Goal: Task Accomplishment & Management: Complete application form

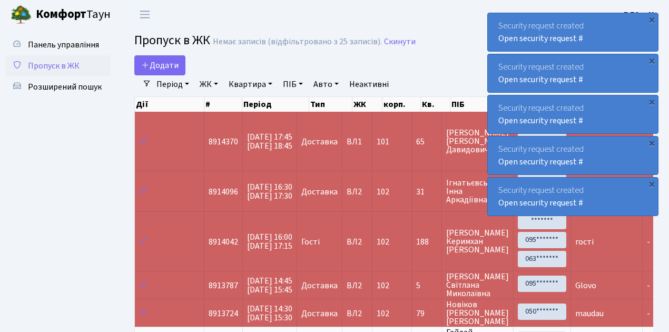
select select "25"
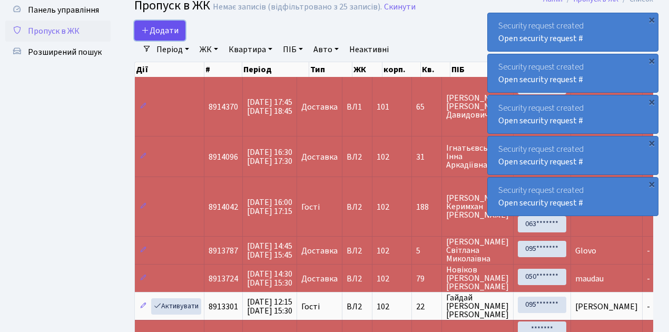
click at [162, 35] on span "Додати" at bounding box center [159, 31] width 37 height 12
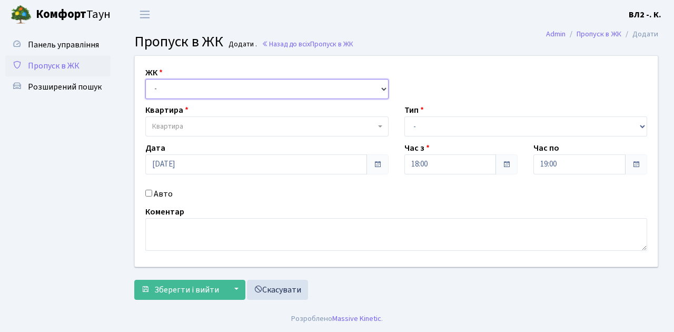
click at [175, 90] on select "- [STREET_ADDRESS][PERSON_NAME]" at bounding box center [266, 89] width 243 height 20
select select "317"
click at [145, 79] on select "- [STREET_ADDRESS][PERSON_NAME]" at bounding box center [266, 89] width 243 height 20
select select
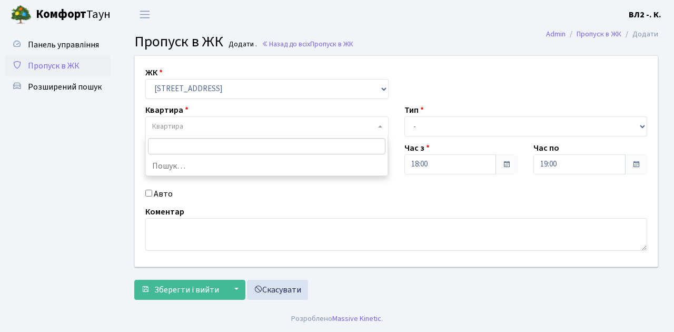
click at [209, 127] on span "Квартира" at bounding box center [263, 126] width 223 height 11
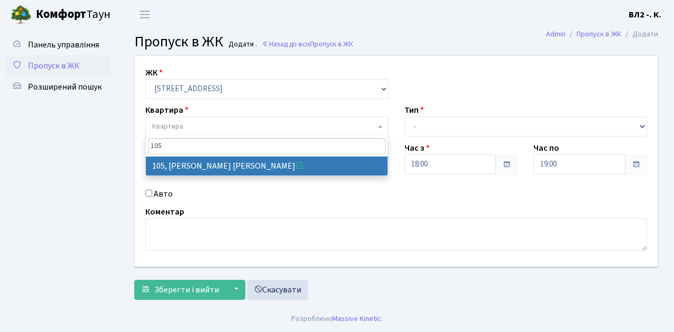
type input "105"
select select "38251"
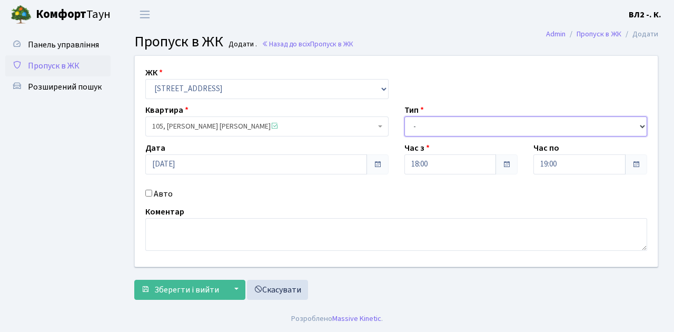
click at [478, 126] on select "- Доставка Таксі Гості Сервіс" at bounding box center [525, 126] width 243 height 20
select select "3"
click at [404, 116] on select "- Доставка Таксі Гості Сервіс" at bounding box center [525, 126] width 243 height 20
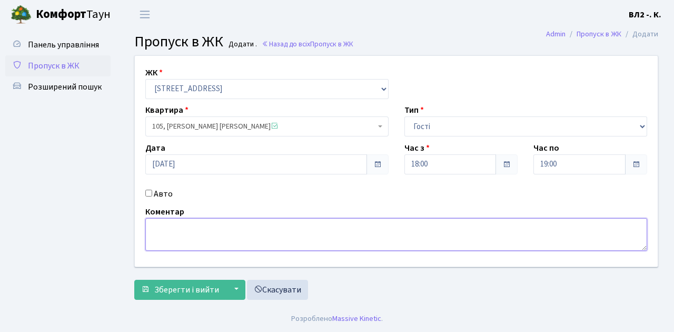
click at [199, 240] on textarea at bounding box center [396, 234] width 502 height 33
type textarea "гості"
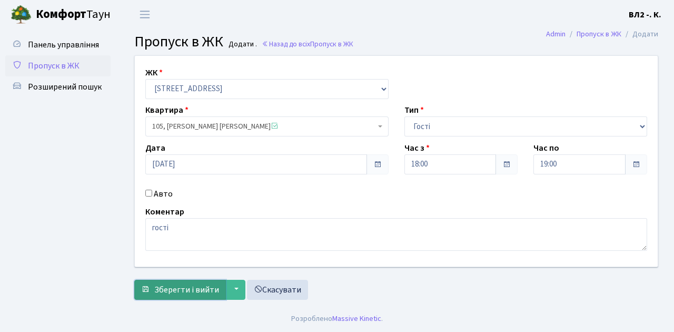
click at [192, 280] on button "Зберегти і вийти" at bounding box center [180, 290] width 92 height 20
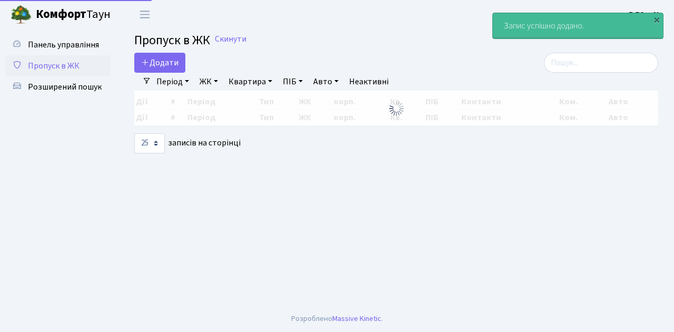
select select "25"
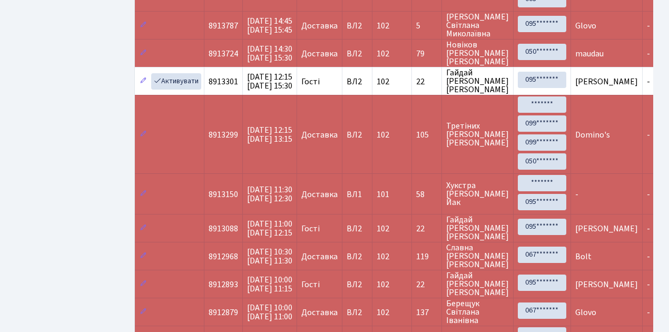
scroll to position [351, 0]
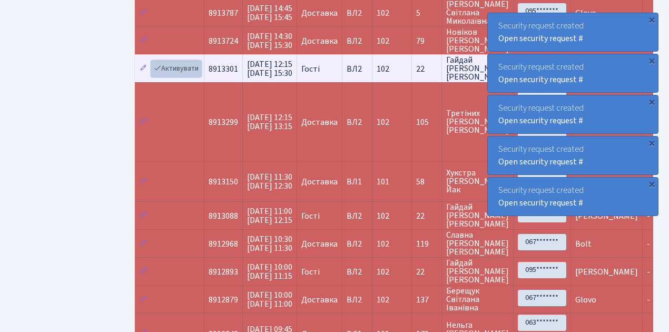
click at [173, 64] on link "Активувати" at bounding box center [176, 69] width 50 height 16
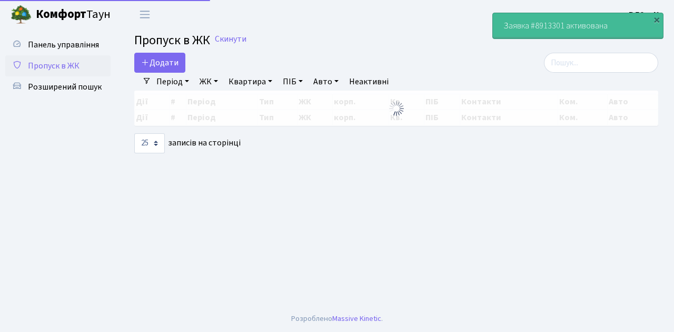
select select "25"
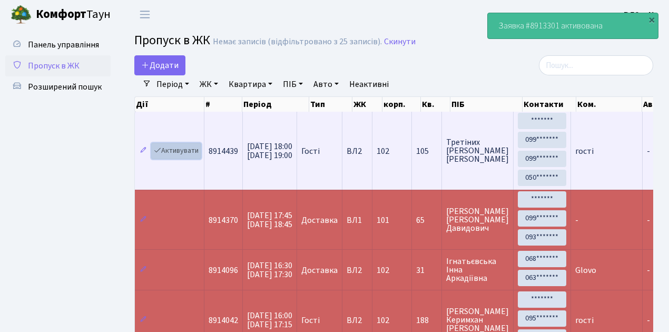
click at [180, 149] on link "Активувати" at bounding box center [176, 151] width 50 height 16
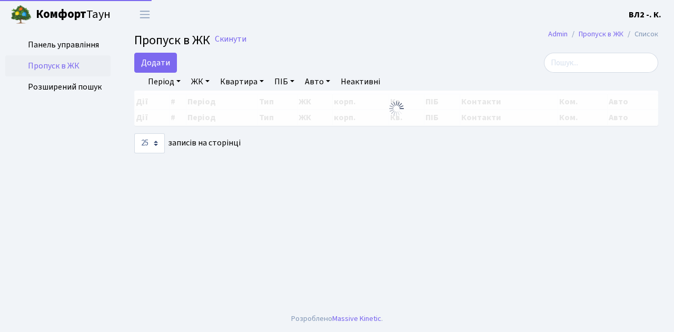
select select "25"
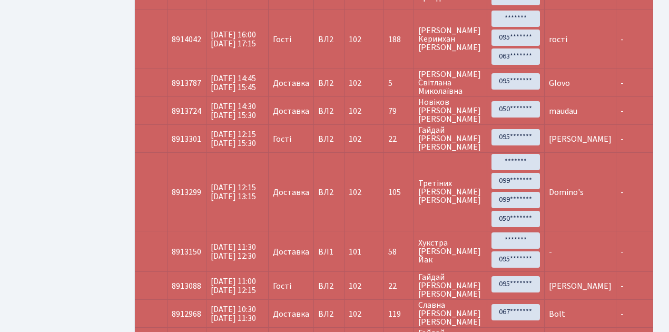
scroll to position [316, 0]
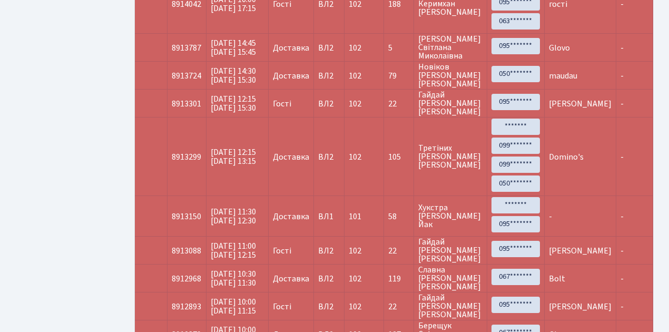
click at [579, 99] on span "[PERSON_NAME]" at bounding box center [580, 104] width 63 height 12
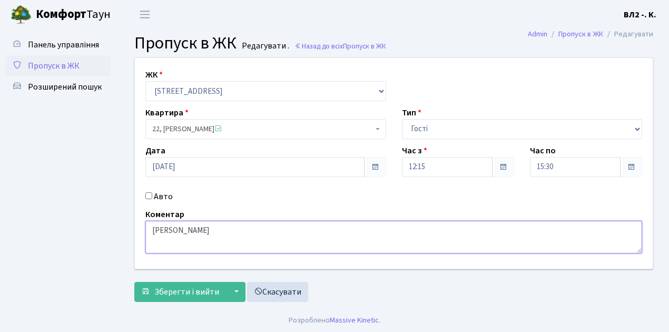
drag, startPoint x: 202, startPoint y: 231, endPoint x: 150, endPoint y: 227, distance: 52.8
click at [150, 227] on textarea "[PERSON_NAME]" at bounding box center [393, 237] width 497 height 33
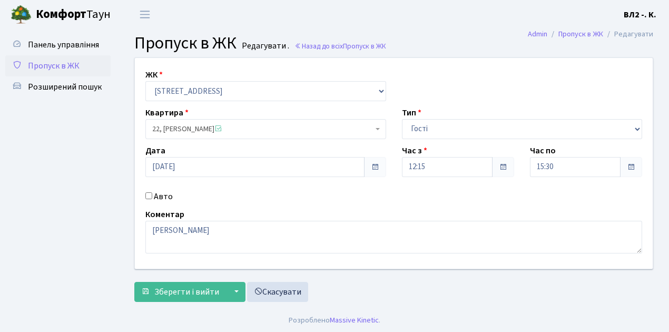
click at [60, 66] on span "Пропуск в ЖК" at bounding box center [54, 66] width 52 height 12
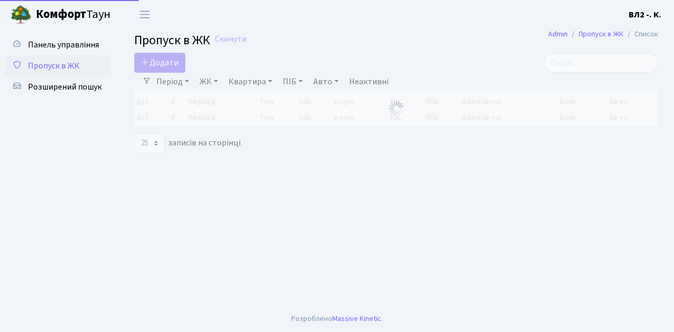
select select "25"
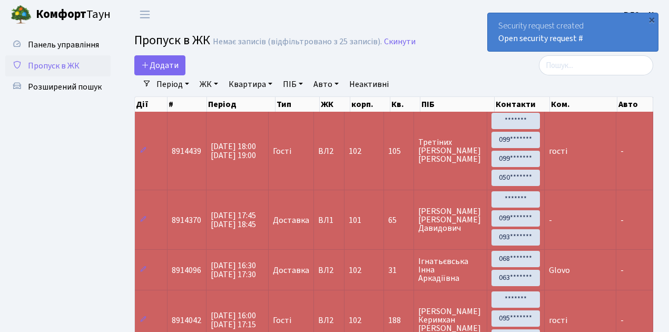
click at [48, 66] on span "Пропуск в ЖК" at bounding box center [54, 66] width 52 height 12
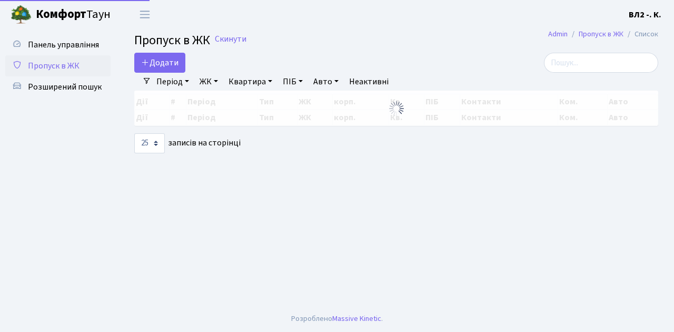
select select "25"
